Goal: Task Accomplishment & Management: Use online tool/utility

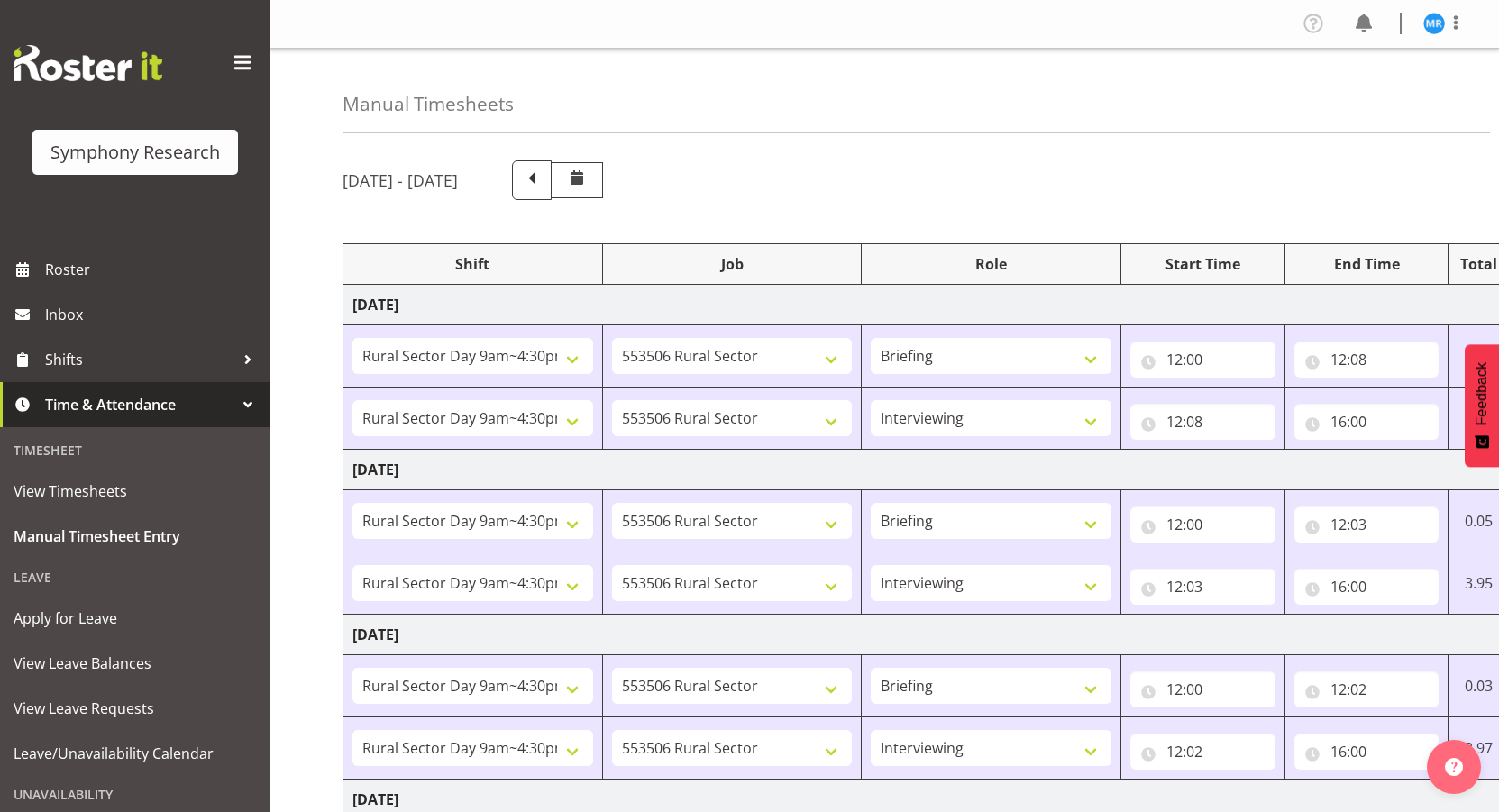
select select "81561"
select select "10587"
select select "81561"
select select "10587"
select select "47"
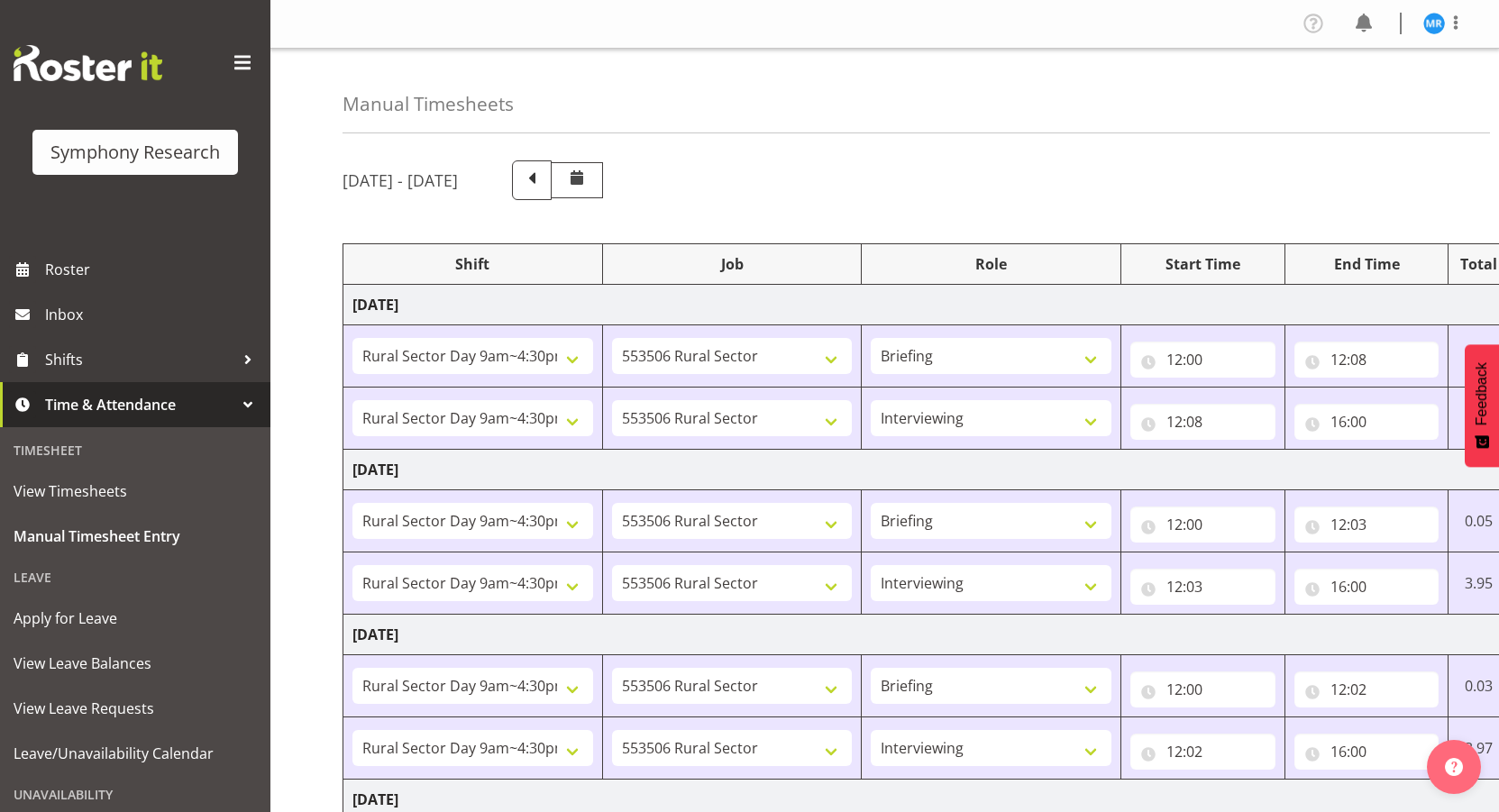
select select "81561"
select select "10587"
select select "81561"
select select "10587"
select select "47"
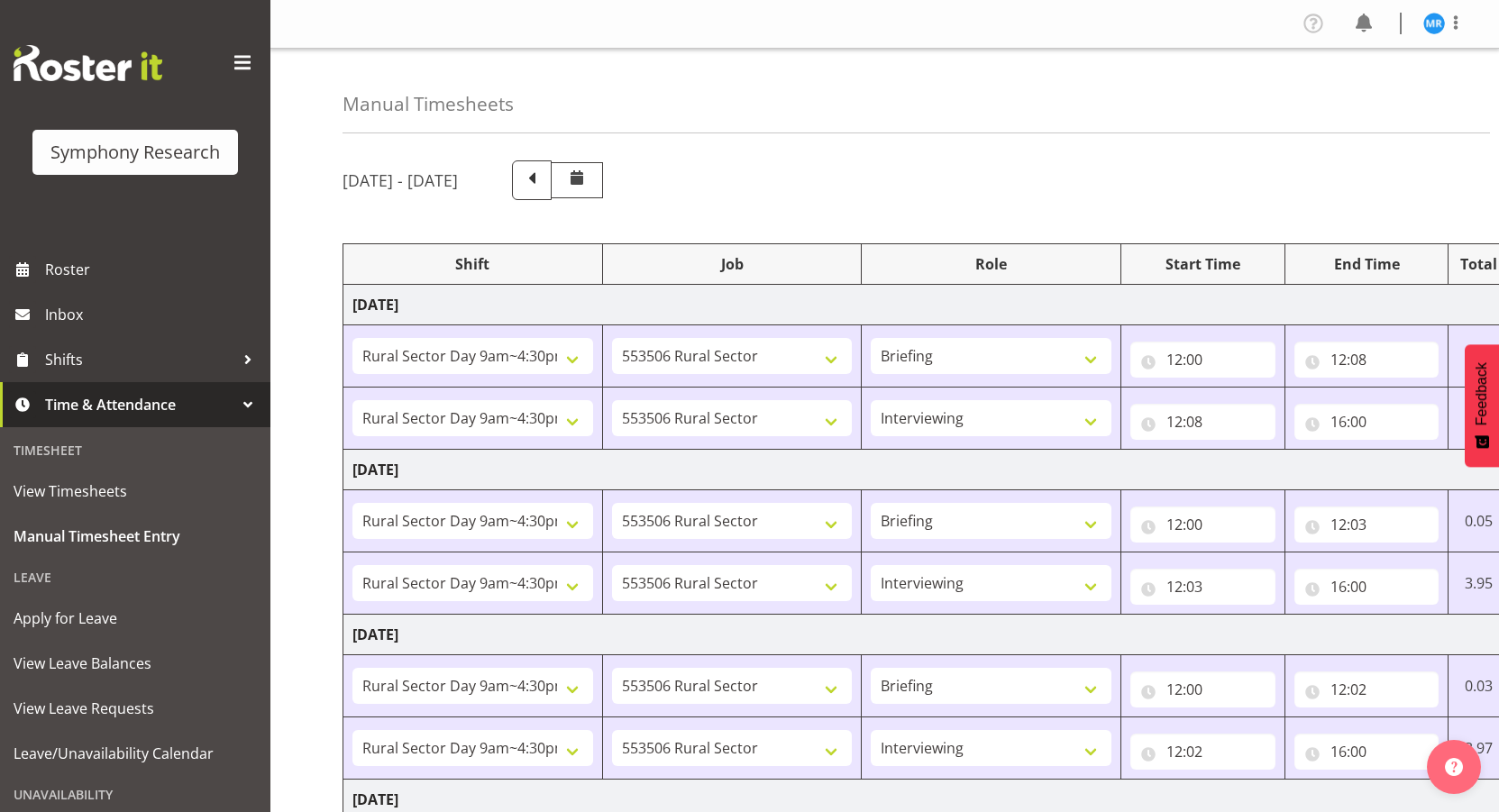
select select "81561"
select select "10587"
select select "81561"
select select "10587"
select select "47"
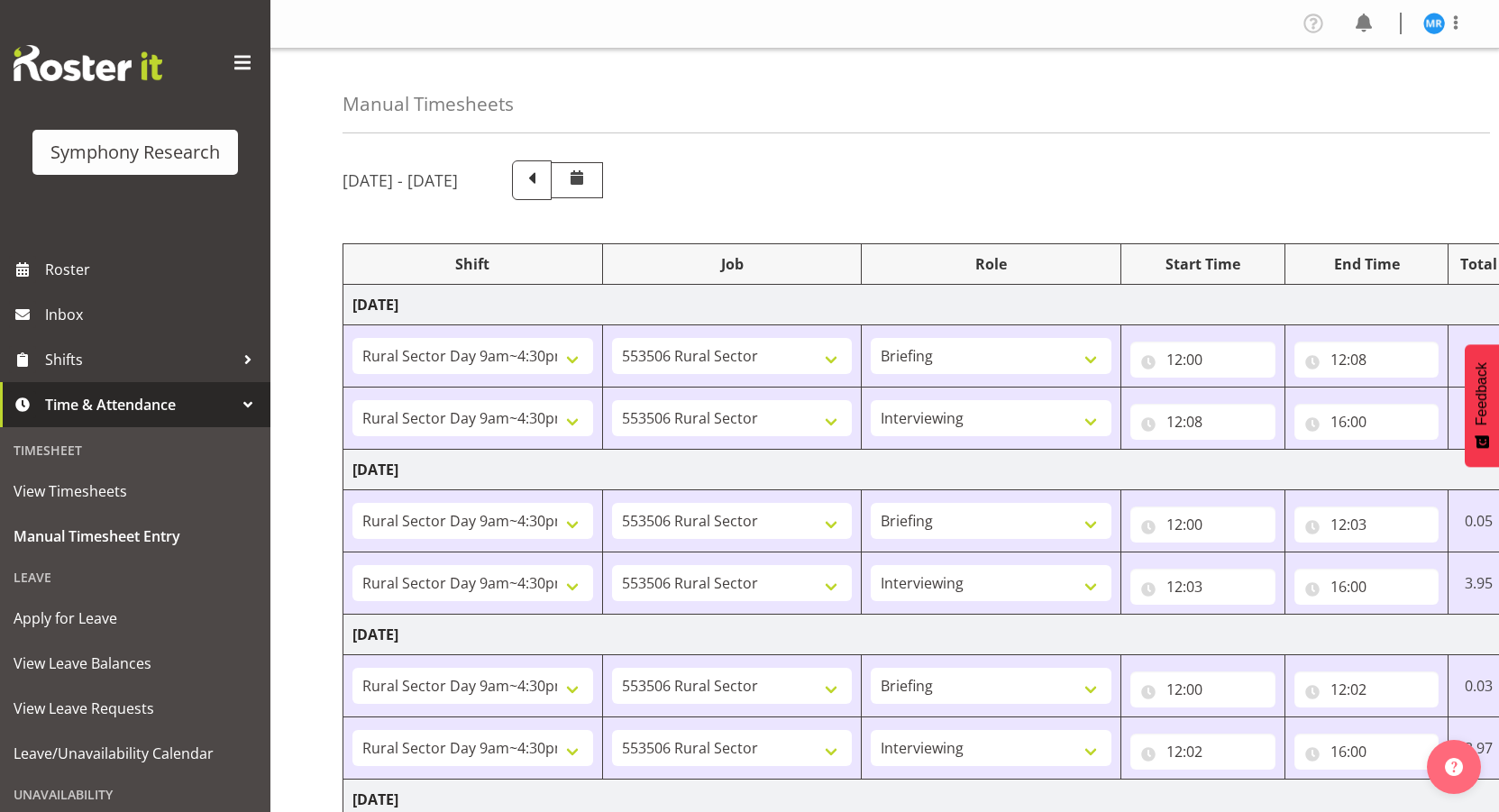
select select "81561"
select select "10587"
select select "81561"
select select "10587"
select select "47"
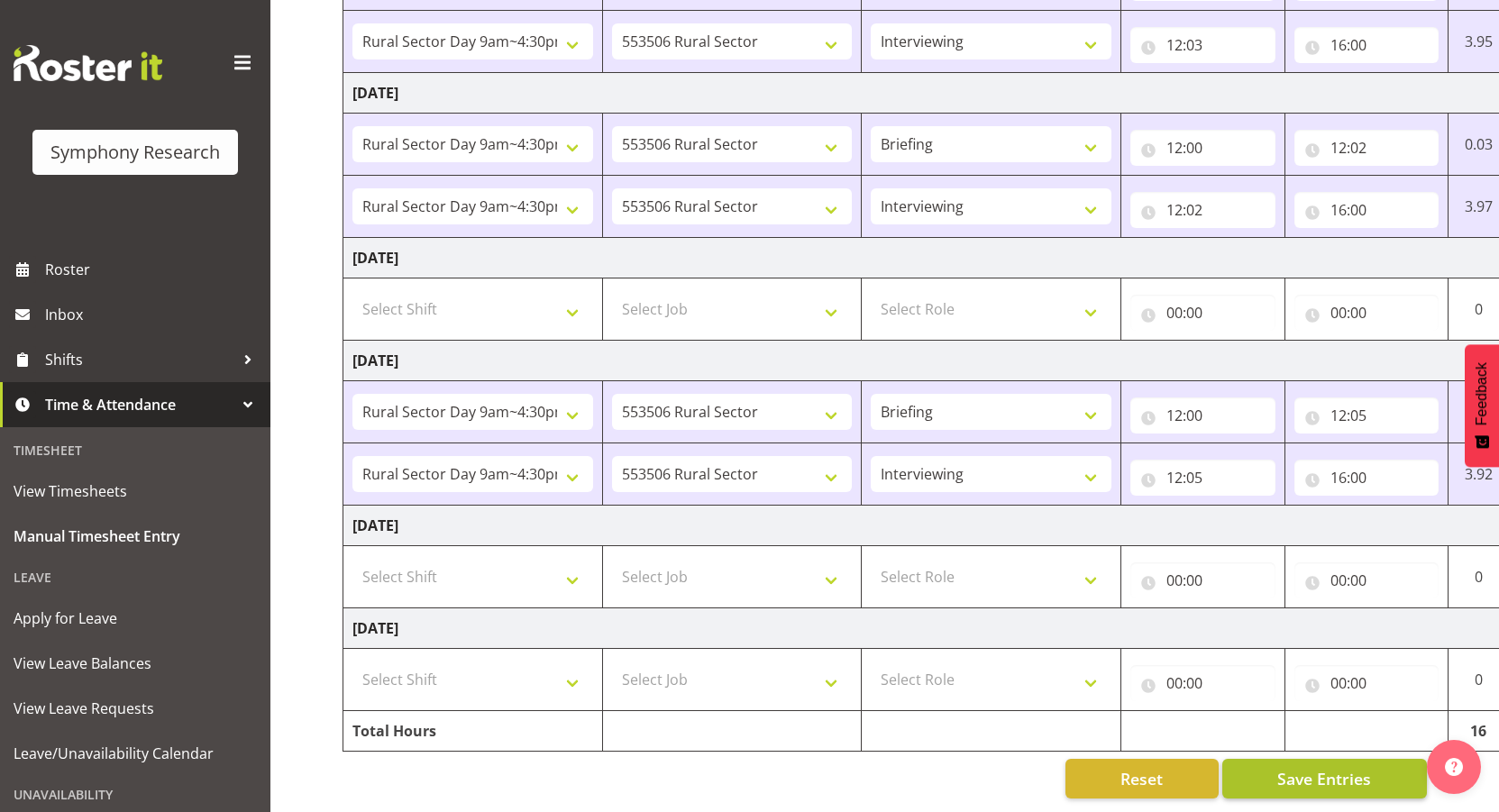
scroll to position [0, 106]
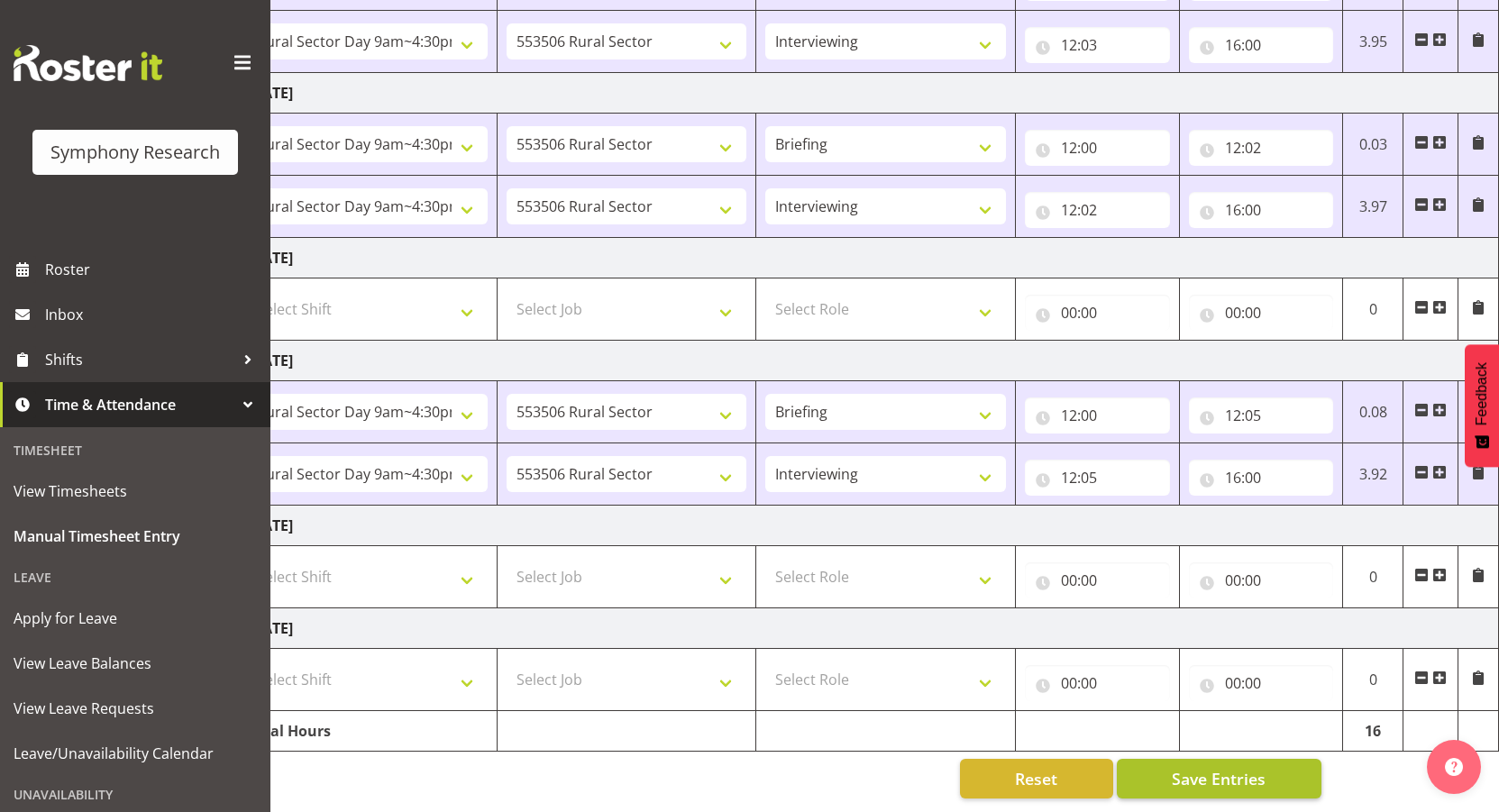
click at [1230, 767] on span "Save Entries" at bounding box center [1219, 779] width 94 height 23
